Goal: Check status: Verify the current state of an ongoing process or item

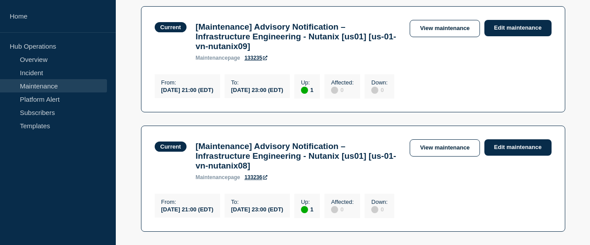
scroll to position [177, 0]
click at [35, 70] on link "Incident" at bounding box center [53, 72] width 107 height 13
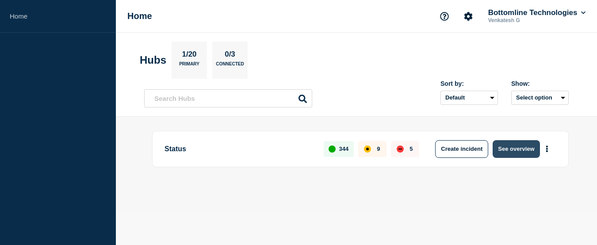
click at [506, 149] on button "See overview" at bounding box center [516, 149] width 47 height 18
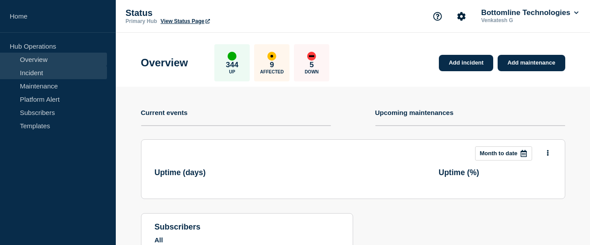
click at [42, 74] on link "Incident" at bounding box center [53, 72] width 107 height 13
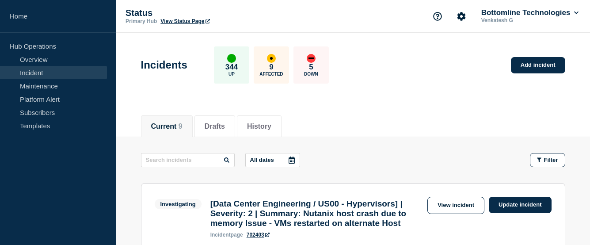
scroll to position [44, 0]
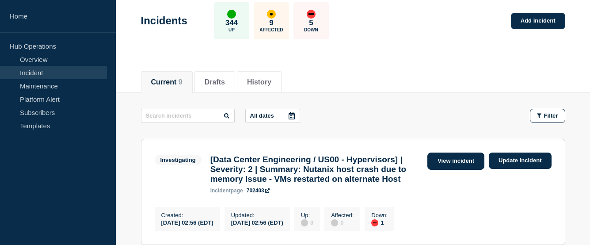
click at [453, 166] on link "View incident" at bounding box center [456, 161] width 57 height 17
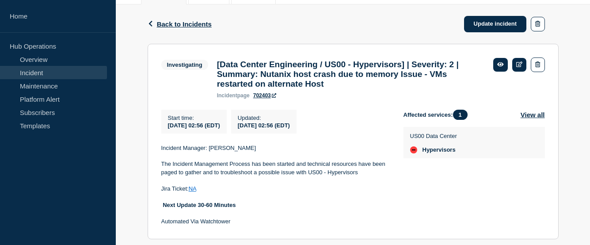
scroll to position [161, 0]
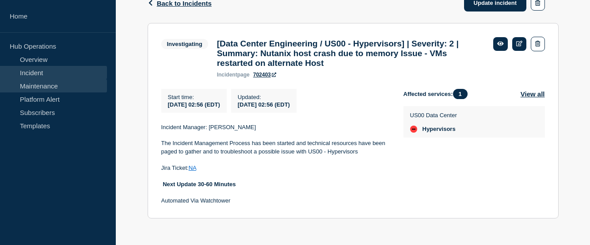
click at [33, 85] on link "Maintenance" at bounding box center [53, 85] width 107 height 13
